Goal: Navigation & Orientation: Find specific page/section

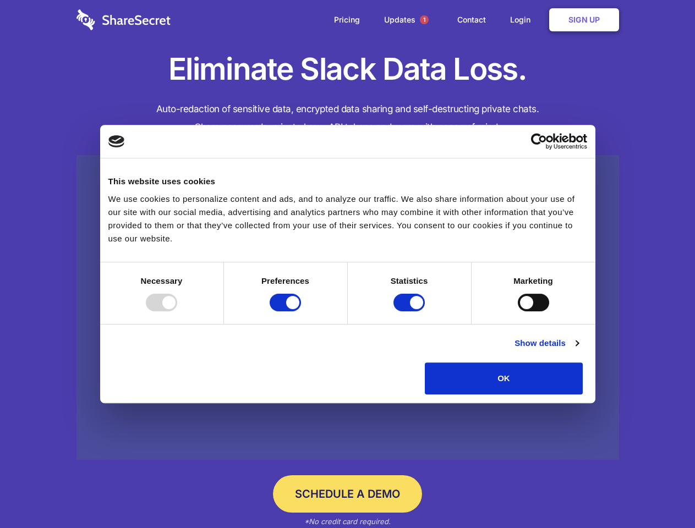
click at [177, 311] on div at bounding box center [161, 303] width 31 height 18
click at [301, 311] on input "Preferences" at bounding box center [285, 303] width 31 height 18
checkbox input "false"
click at [410, 311] on input "Statistics" at bounding box center [408, 303] width 31 height 18
checkbox input "false"
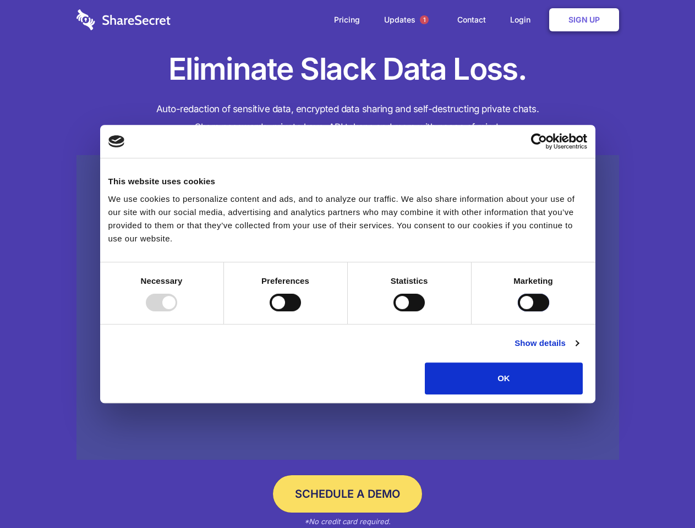
click at [518, 311] on input "Marketing" at bounding box center [533, 303] width 31 height 18
checkbox input "true"
click at [578, 350] on link "Show details" at bounding box center [546, 343] width 64 height 13
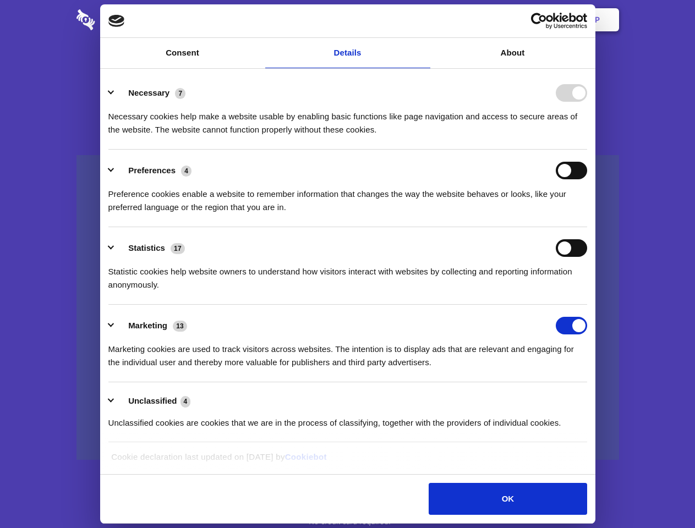
click at [587, 150] on li "Necessary 7 Necessary cookies help make a website usable by enabling basic func…" at bounding box center [347, 111] width 479 height 78
click at [424, 20] on span "1" at bounding box center [424, 19] width 9 height 9
